Goal: Transaction & Acquisition: Purchase product/service

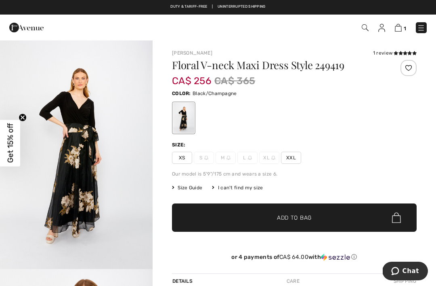
click at [423, 25] on img at bounding box center [421, 28] width 8 height 8
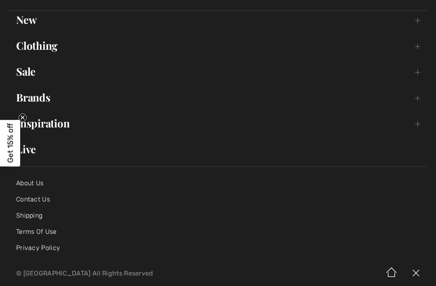
scroll to position [60, 0]
click at [21, 72] on link "Sale Toggle submenu" at bounding box center [218, 71] width 420 height 18
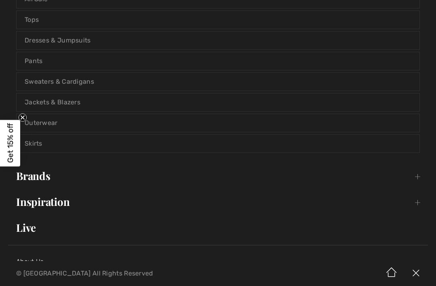
scroll to position [164, 0]
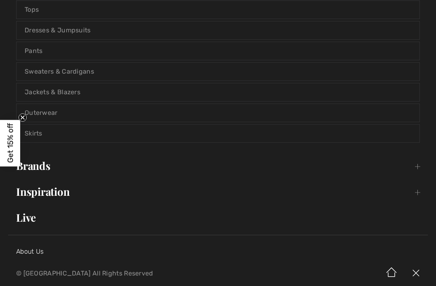
click at [39, 71] on link "Sweaters & Cardigans" at bounding box center [218, 72] width 403 height 18
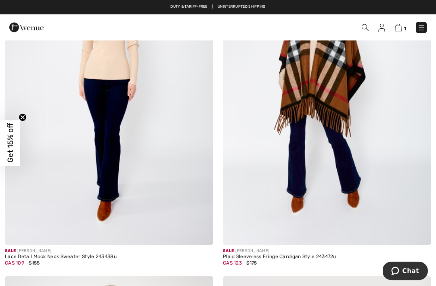
scroll to position [5246, 0]
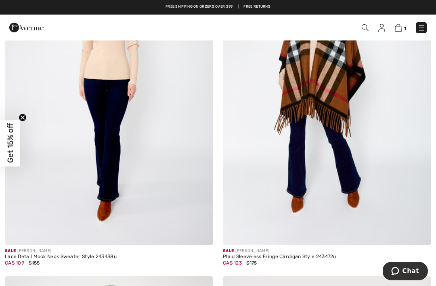
click at [340, 89] on img at bounding box center [327, 88] width 208 height 313
